Goal: Task Accomplishment & Management: Manage account settings

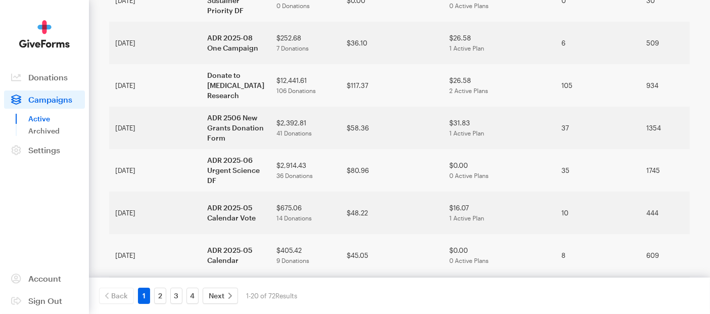
scroll to position [448, 0]
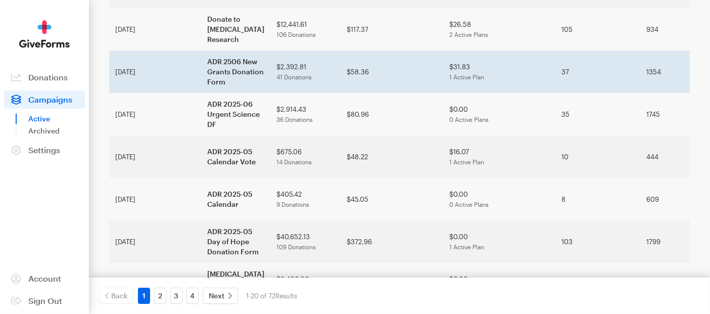
click at [201, 93] on td "ADR 2506 New Grants Donation Form" at bounding box center [235, 72] width 69 height 42
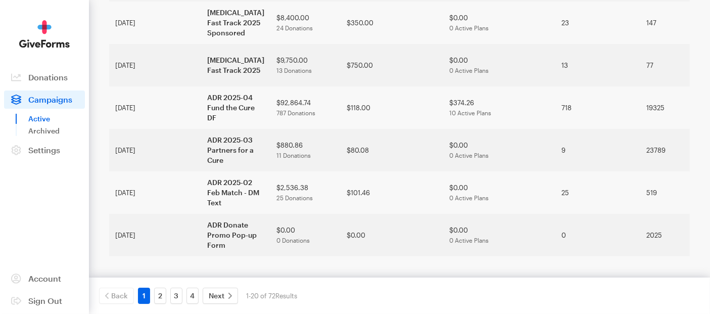
scroll to position [834, 0]
click at [195, 298] on link "4" at bounding box center [192, 295] width 12 height 16
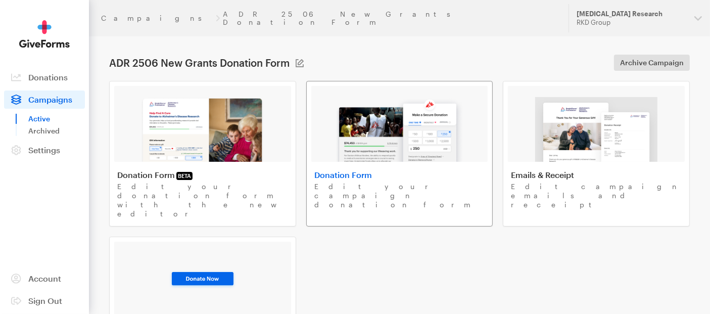
click at [411, 124] on img at bounding box center [399, 129] width 129 height 65
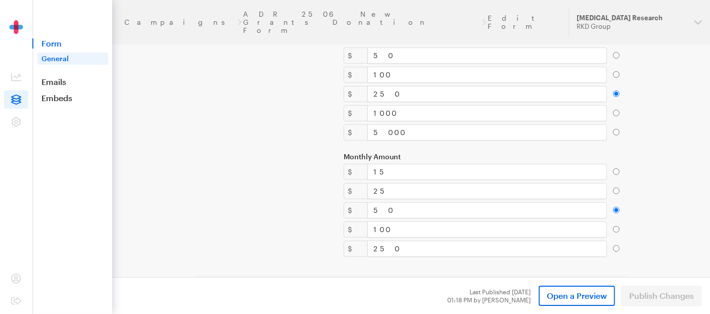
scroll to position [392, 0]
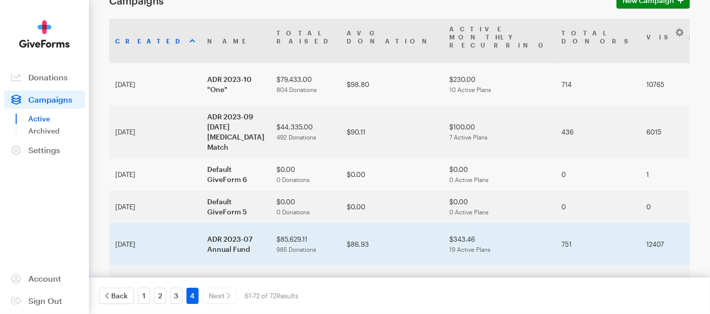
scroll to position [77, 0]
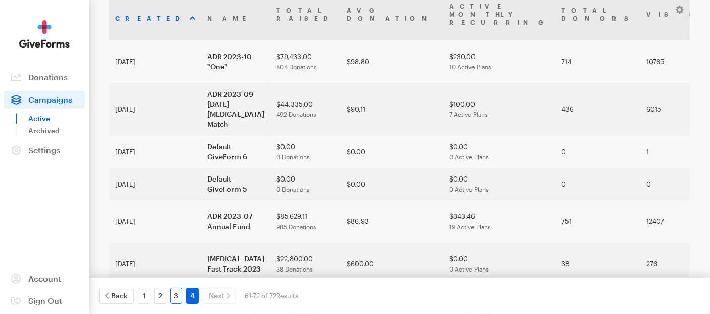
click at [175, 292] on link "3" at bounding box center [176, 295] width 12 height 16
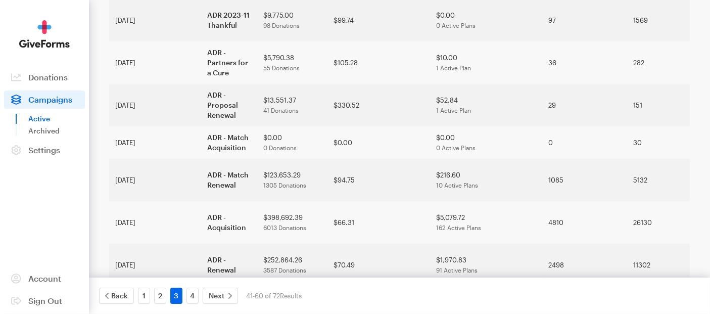
scroll to position [682, 0]
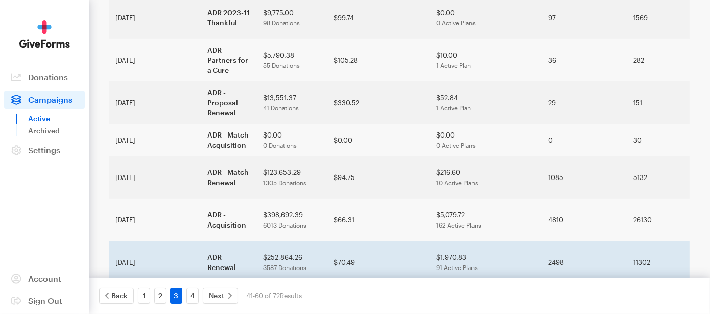
click at [201, 241] on td "ADR - Renewal" at bounding box center [229, 262] width 56 height 42
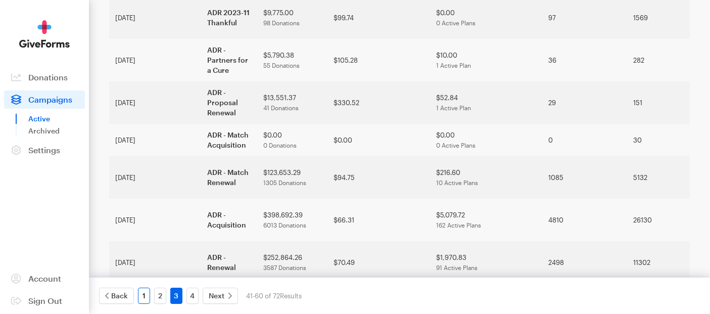
click at [141, 296] on link "1" at bounding box center [144, 295] width 12 height 16
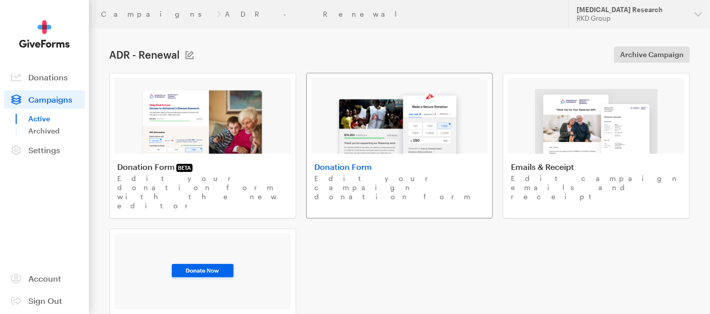
click at [359, 143] on img at bounding box center [399, 121] width 129 height 65
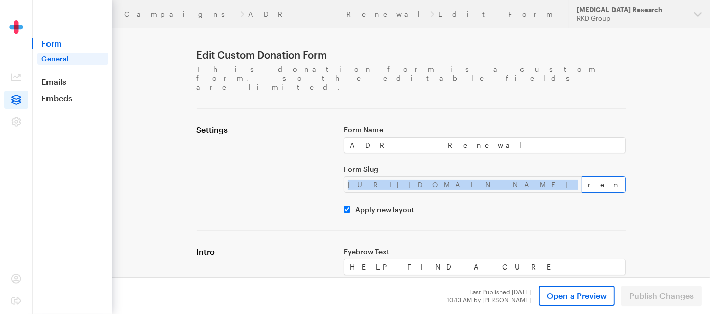
drag, startPoint x: 347, startPoint y: 165, endPoint x: 536, endPoint y: 164, distance: 189.4
click at [536, 176] on div "https://donate.brightfocus.org/adr/ renewal" at bounding box center [484, 184] width 282 height 16
copy div "https://donate.brightfocus.org/adr/"
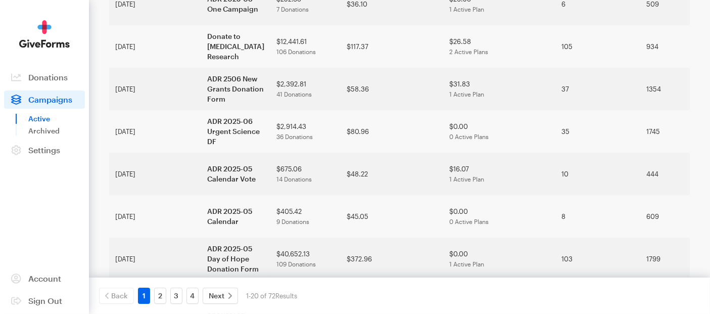
scroll to position [448, 0]
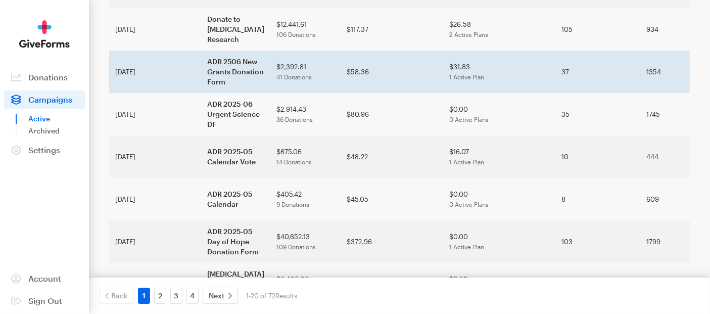
click at [270, 93] on td "$2,392.81 41 Donations" at bounding box center [305, 72] width 70 height 42
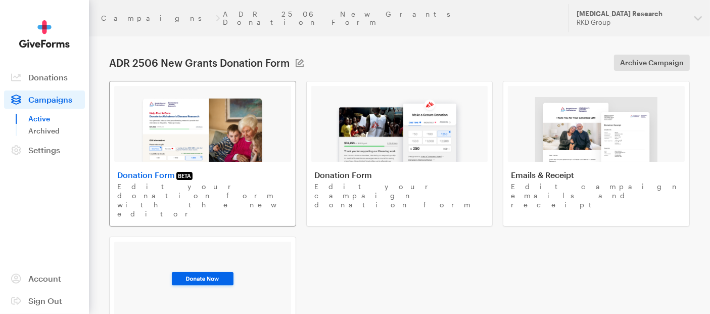
click at [170, 109] on img at bounding box center [202, 129] width 124 height 65
